Goal: Task Accomplishment & Management: Use online tool/utility

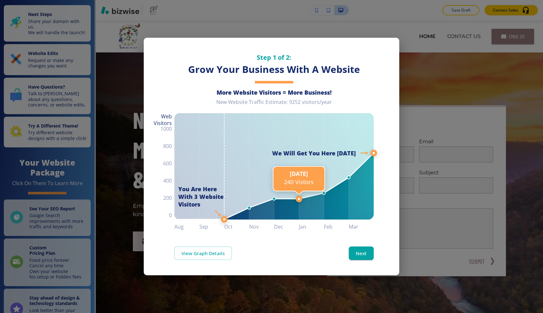
click at [299, 42] on line at bounding box center [299, 198] width 0 height 553
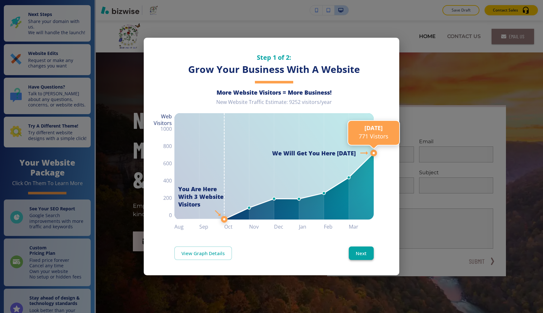
click at [360, 255] on button "Next" at bounding box center [361, 252] width 25 height 13
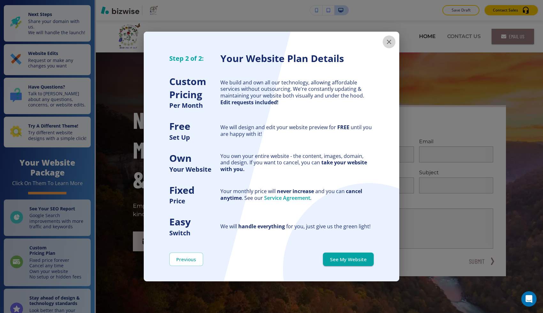
click at [384, 42] on button "button" at bounding box center [388, 41] width 13 height 13
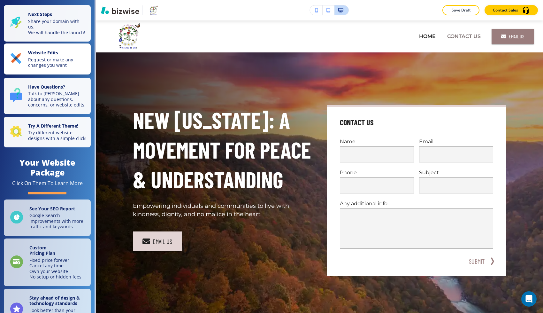
click at [62, 50] on p "Website Edits" at bounding box center [57, 53] width 59 height 7
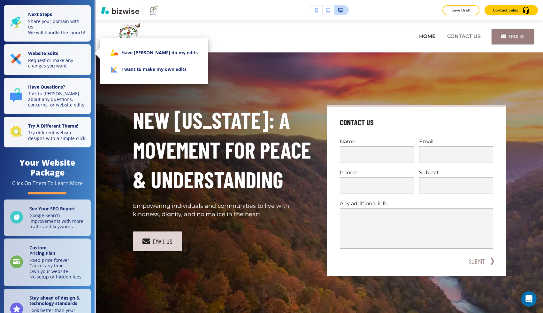
click at [129, 67] on li "I want to make my own edits" at bounding box center [154, 69] width 98 height 17
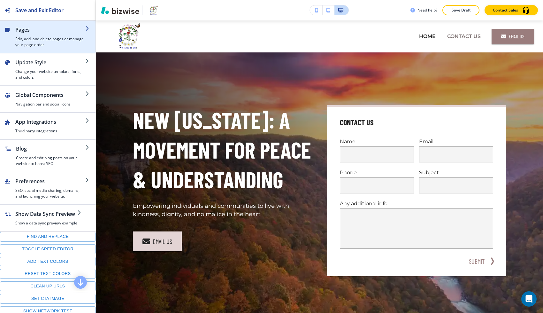
click at [36, 42] on h4 "Edit, add, and delete pages or manage your page order" at bounding box center [50, 41] width 70 height 11
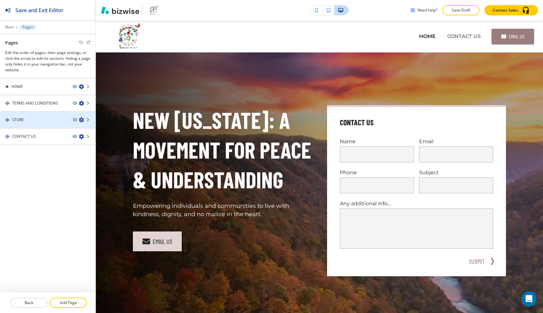
click at [30, 122] on div "STORE" at bounding box center [33, 120] width 67 height 6
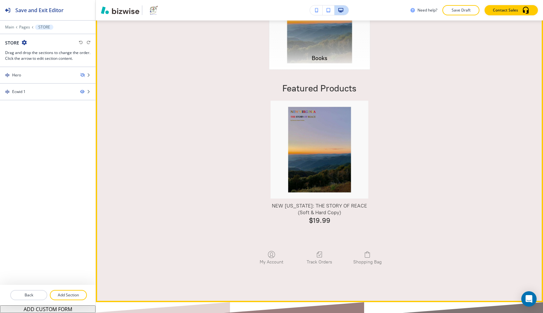
scroll to position [275, 0]
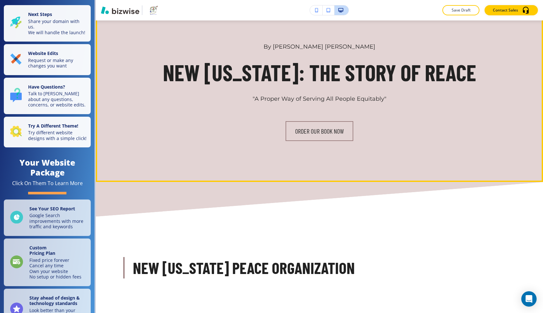
scroll to position [360, 0]
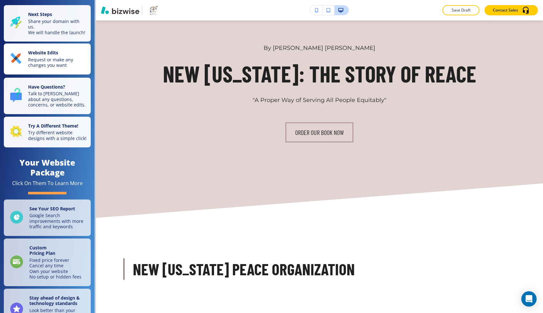
click at [65, 57] on p "Request or make any changes you want" at bounding box center [57, 62] width 59 height 11
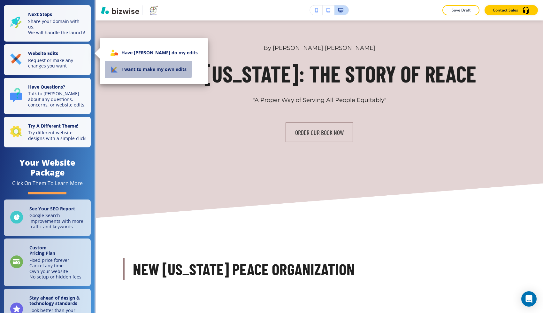
click at [131, 68] on li "I want to make my own edits" at bounding box center [154, 69] width 98 height 17
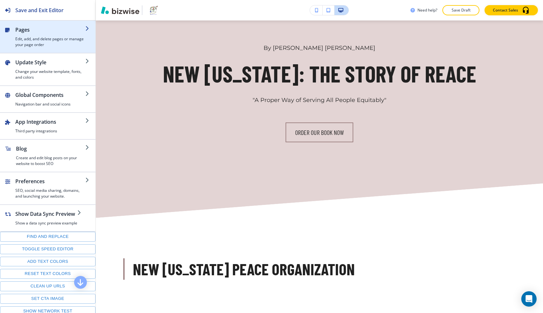
click at [52, 39] on h4 "Edit, add, and delete pages or manage your page order" at bounding box center [50, 41] width 70 height 11
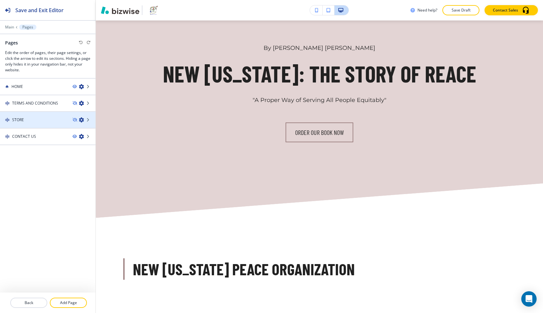
click at [42, 121] on div "STORE" at bounding box center [33, 120] width 67 height 6
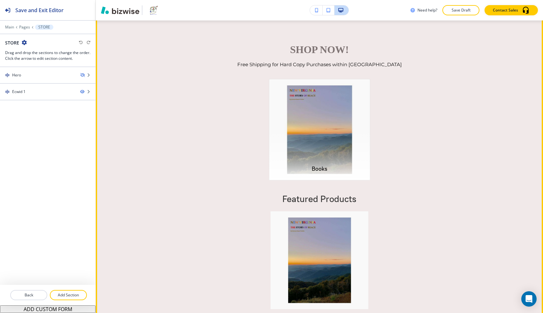
scroll to position [0, 0]
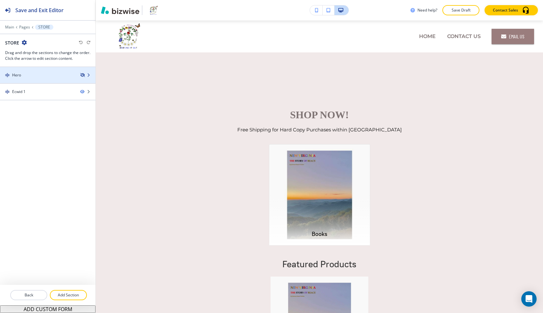
click at [82, 74] on icon "button" at bounding box center [82, 75] width 4 height 4
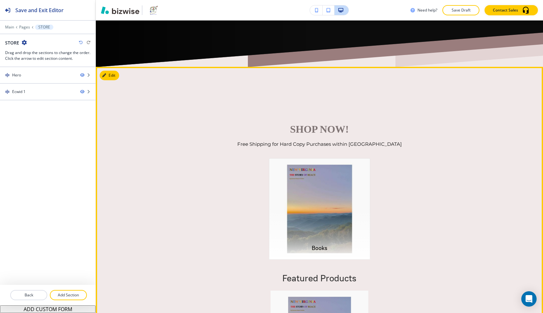
scroll to position [297, 0]
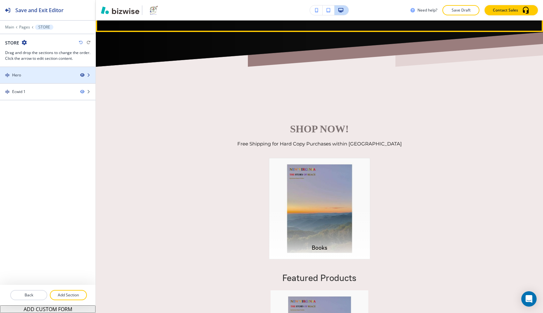
click at [82, 74] on icon "button" at bounding box center [82, 75] width 4 height 4
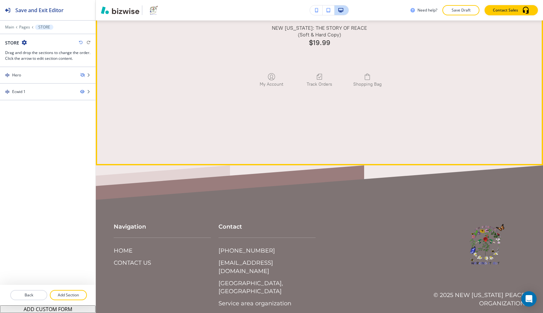
scroll to position [357, 0]
